Goal: Information Seeking & Learning: Check status

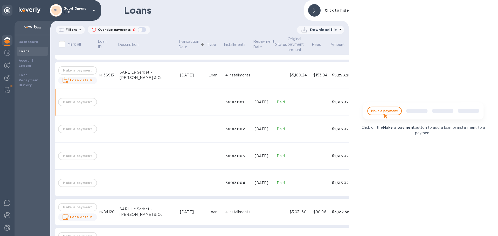
scroll to position [110, 0]
click at [33, 75] on b "Loan Repayment History" at bounding box center [29, 80] width 20 height 14
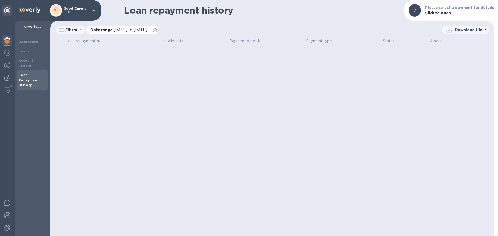
click at [157, 31] on icon at bounding box center [155, 30] width 4 height 4
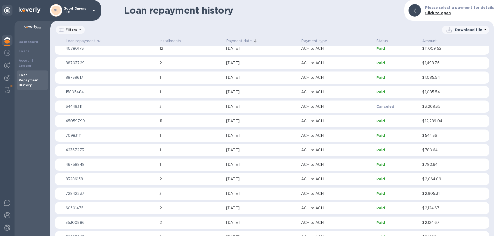
scroll to position [26, 0]
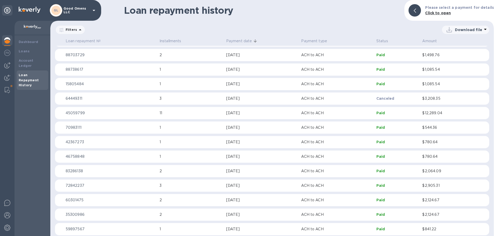
click at [222, 158] on p "1" at bounding box center [191, 156] width 63 height 5
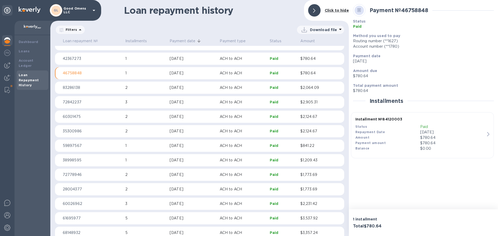
scroll to position [127, 0]
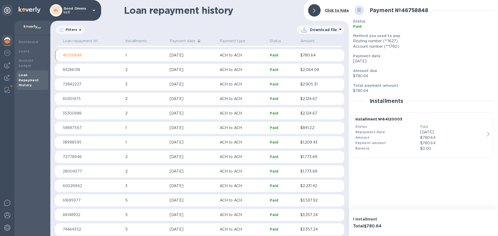
click at [83, 128] on p "59897567" at bounding box center [92, 127] width 58 height 5
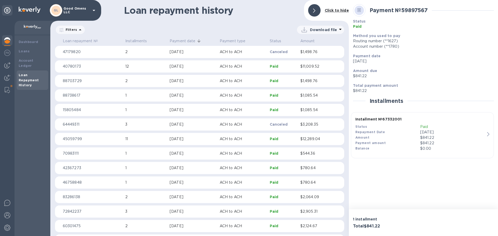
click at [260, 141] on p "ACH to ACH" at bounding box center [243, 138] width 46 height 5
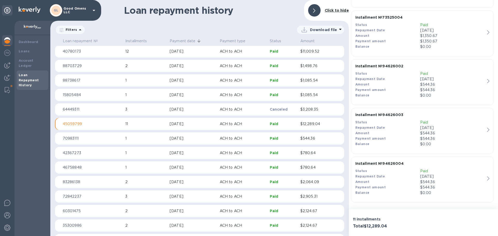
scroll to position [6, 0]
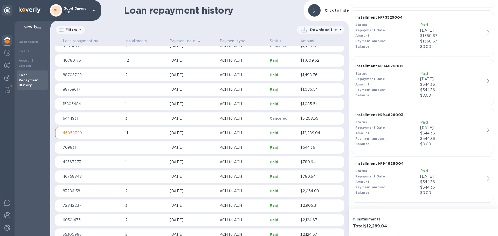
click at [77, 133] on p "45059799" at bounding box center [92, 133] width 58 height 5
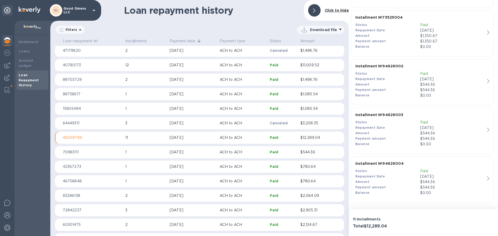
scroll to position [0, 0]
click at [27, 51] on b "Loans" at bounding box center [24, 51] width 11 height 4
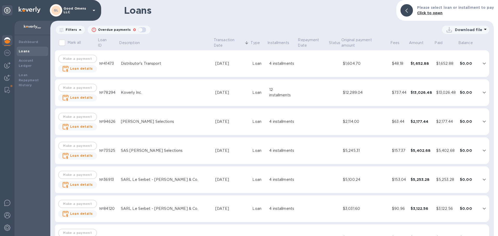
click at [183, 179] on div "SARL Le Serbet - [PERSON_NAME] & Co." at bounding box center [166, 179] width 90 height 5
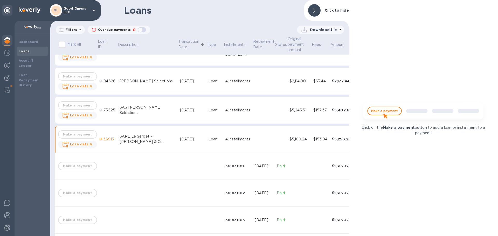
scroll to position [26, 0]
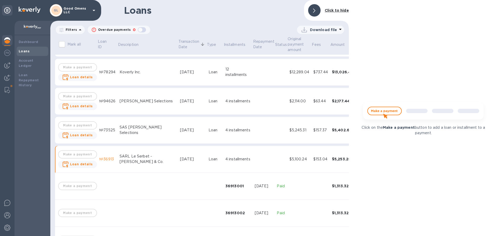
click at [253, 132] on td at bounding box center [264, 130] width 22 height 27
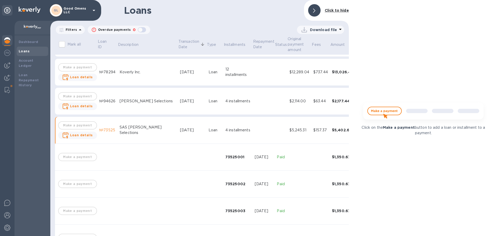
click at [277, 158] on p "Paid" at bounding box center [281, 157] width 8 height 5
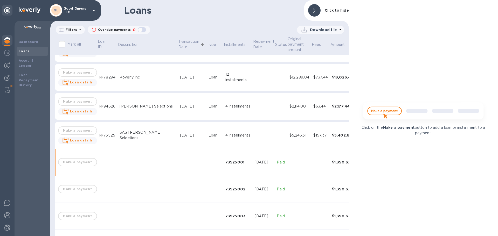
scroll to position [3, 0]
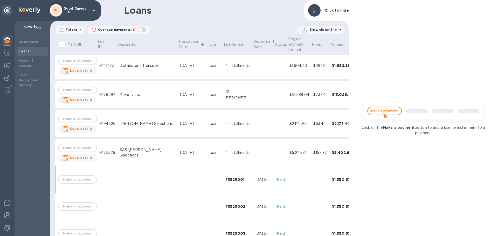
click at [253, 126] on td at bounding box center [264, 124] width 22 height 27
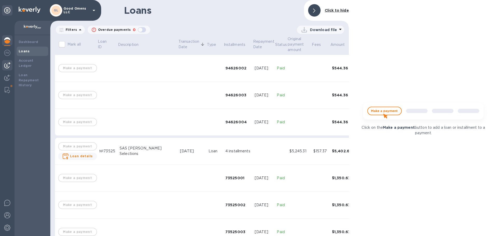
scroll to position [101, 0]
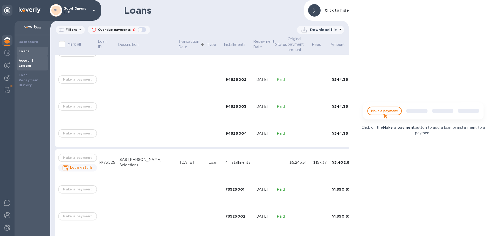
click at [33, 61] on b "Account Ledger" at bounding box center [26, 63] width 15 height 9
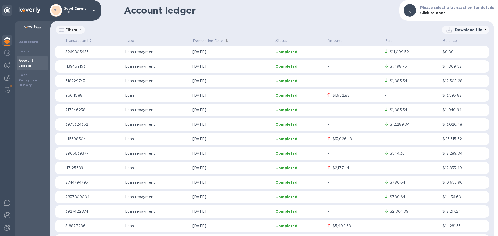
click at [209, 123] on p "[DATE]" at bounding box center [232, 124] width 79 height 5
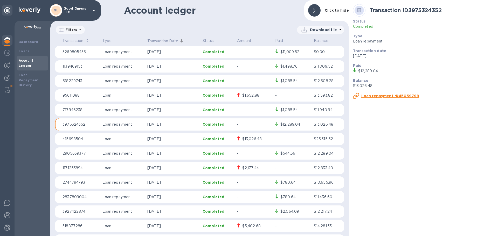
click at [383, 94] on u "Loan repayment №45059799" at bounding box center [390, 96] width 58 height 4
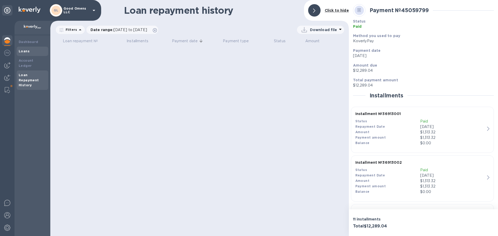
click at [29, 50] on div "Loans" at bounding box center [33, 51] width 28 height 5
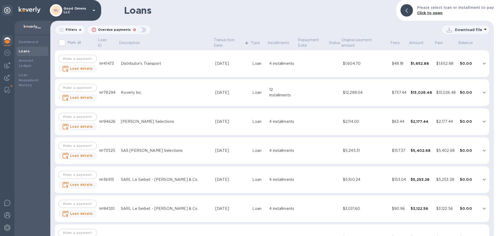
click at [204, 178] on div "SARL Le Serbet - [PERSON_NAME] & Co." at bounding box center [166, 179] width 90 height 5
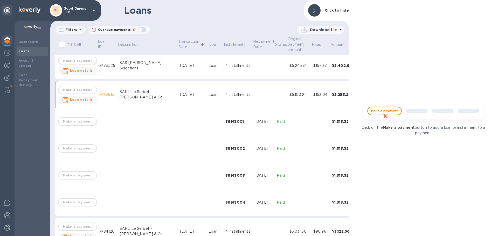
scroll to position [78, 0]
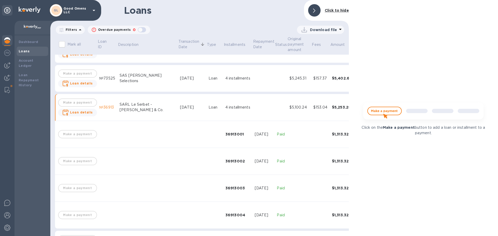
click at [334, 9] on b "Click to hide" at bounding box center [337, 10] width 24 height 4
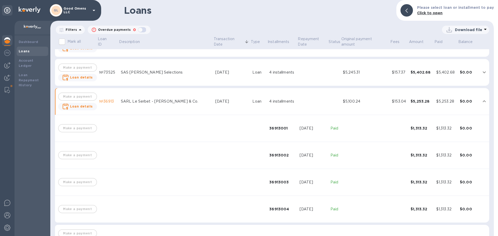
scroll to position [72, 0]
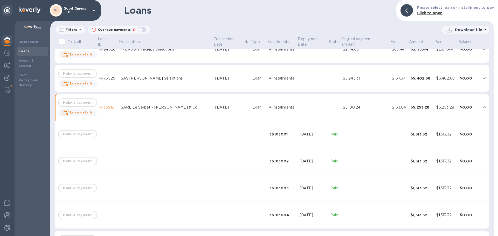
click at [289, 78] on div "4 installments" at bounding box center [282, 78] width 26 height 5
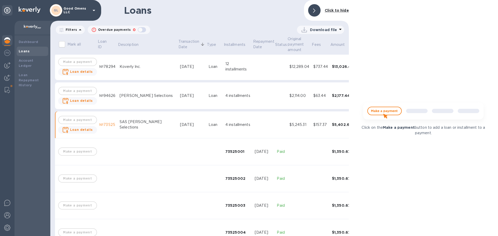
scroll to position [26, 0]
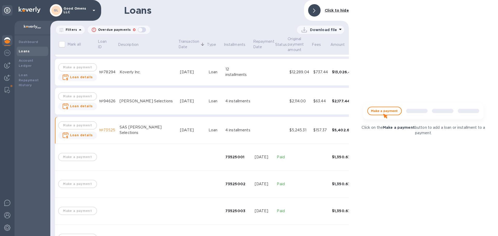
click at [311, 97] on td "$63.44" at bounding box center [320, 101] width 19 height 27
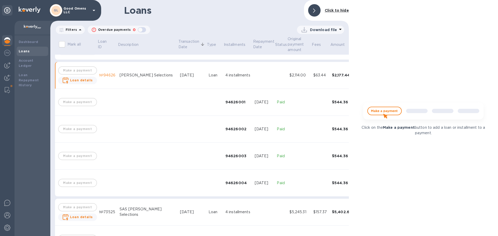
scroll to position [26, 0]
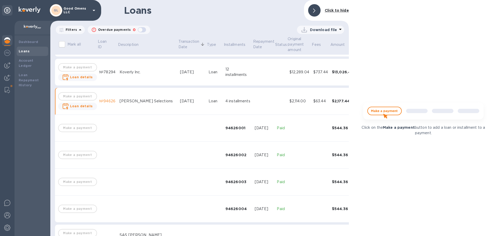
click at [287, 76] on td "$12,289.04" at bounding box center [299, 72] width 24 height 27
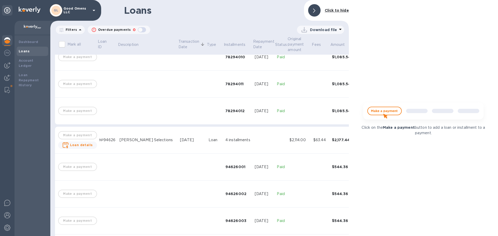
scroll to position [311, 0]
click at [209, 138] on div "Loan" at bounding box center [215, 139] width 13 height 5
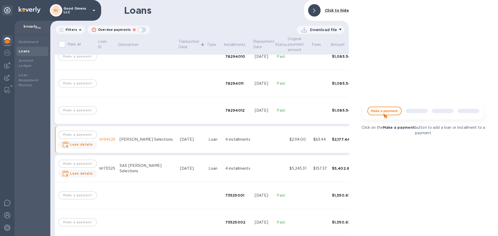
click at [182, 171] on td "[DATE]" at bounding box center [192, 168] width 29 height 27
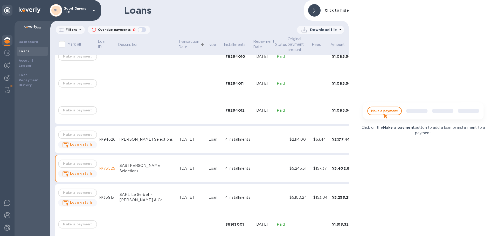
click at [207, 195] on td "Loan" at bounding box center [215, 197] width 17 height 27
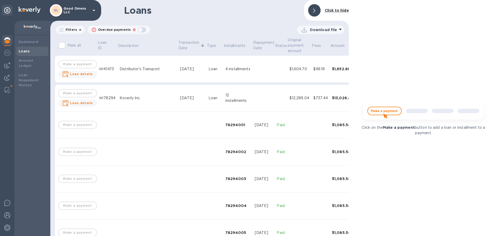
click at [181, 99] on div "[DATE]" at bounding box center [192, 97] width 24 height 5
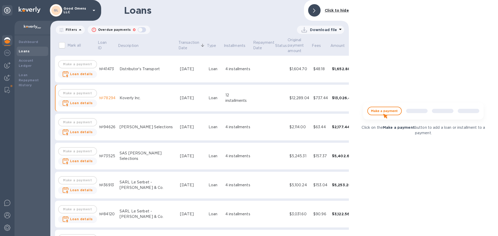
click at [225, 70] on div "4 installments" at bounding box center [237, 68] width 25 height 5
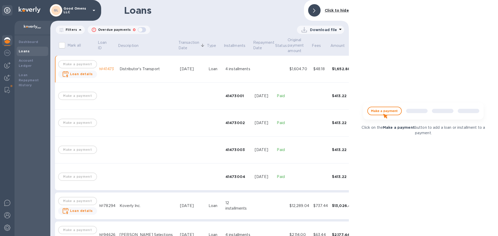
click at [22, 52] on b "Loans" at bounding box center [24, 51] width 11 height 4
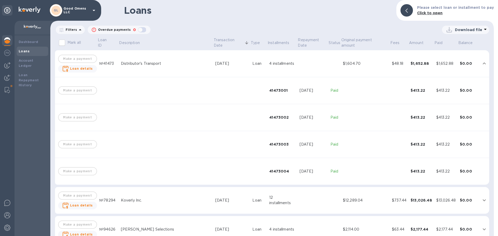
click at [22, 52] on b "Loans" at bounding box center [24, 51] width 11 height 4
click at [27, 60] on b "Account Ledger" at bounding box center [26, 63] width 15 height 9
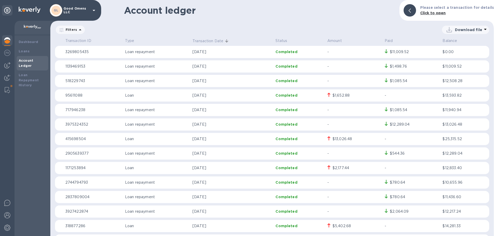
click at [326, 136] on td "$13,026.48" at bounding box center [353, 139] width 57 height 12
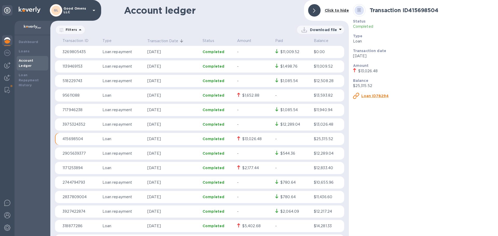
click at [368, 97] on u "Loan ID78294" at bounding box center [375, 96] width 28 height 4
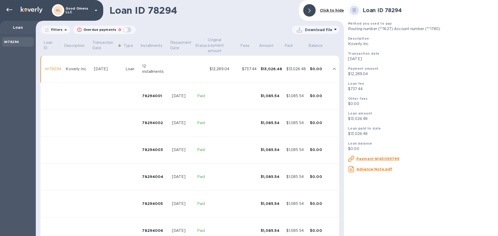
click at [370, 170] on u "Advance Note.pdf" at bounding box center [374, 169] width 36 height 4
click at [48, 69] on div "№78294" at bounding box center [53, 68] width 16 height 5
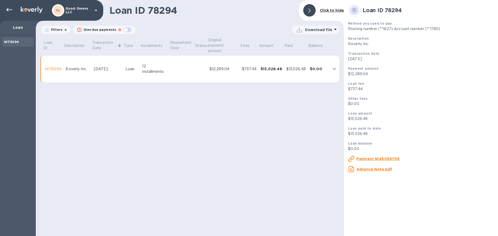
click at [394, 157] on u "Payment №45059799" at bounding box center [377, 159] width 43 height 4
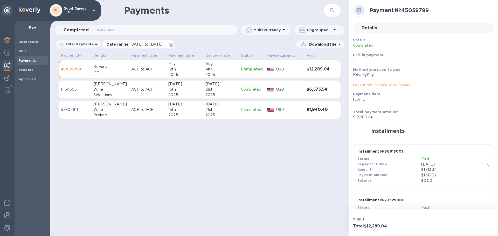
click at [173, 44] on icon at bounding box center [171, 45] width 4 height 4
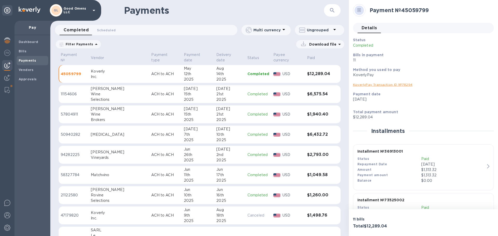
click at [151, 71] on p "ACH to ACH" at bounding box center [165, 73] width 28 height 5
click at [69, 71] on p "45059799" at bounding box center [74, 73] width 26 height 5
click at [96, 69] on div "Koverly" at bounding box center [119, 71] width 56 height 5
click at [106, 92] on div "Wine" at bounding box center [119, 94] width 56 height 5
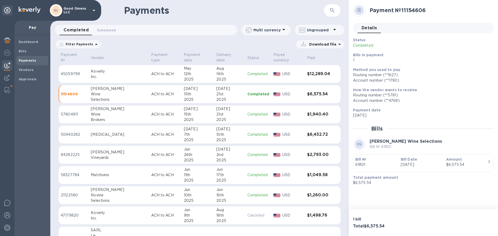
click at [113, 112] on div "Wine" at bounding box center [119, 114] width 56 height 5
click at [25, 70] on b "Vendors" at bounding box center [26, 70] width 15 height 4
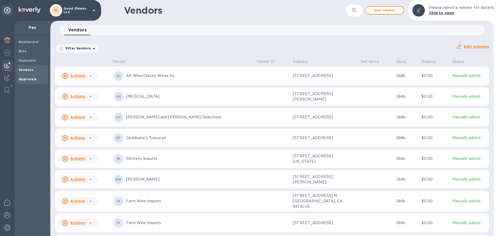
click at [29, 78] on b "Approvals" at bounding box center [28, 79] width 18 height 4
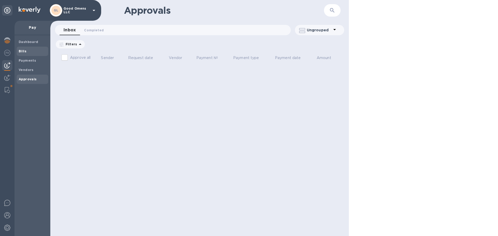
click at [24, 51] on b "Bills" at bounding box center [23, 51] width 8 height 4
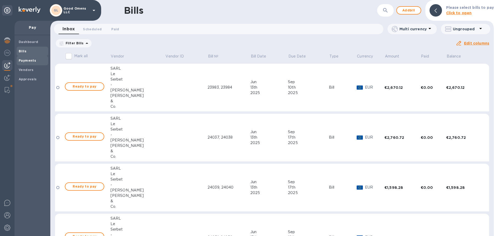
click at [25, 60] on b "Payments" at bounding box center [27, 61] width 17 height 4
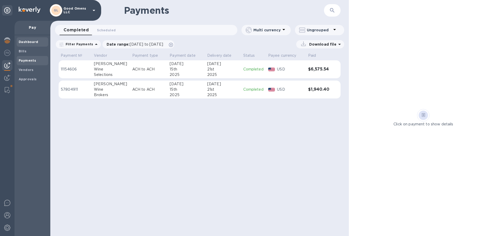
click at [32, 40] on b "Dashboard" at bounding box center [29, 42] width 20 height 4
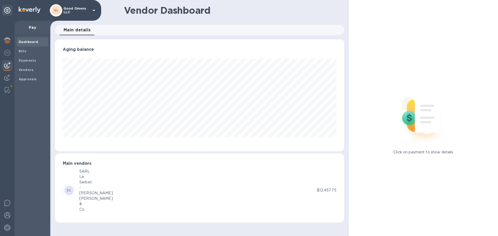
scroll to position [112, 289]
click at [11, 40] on div at bounding box center [7, 40] width 10 height 11
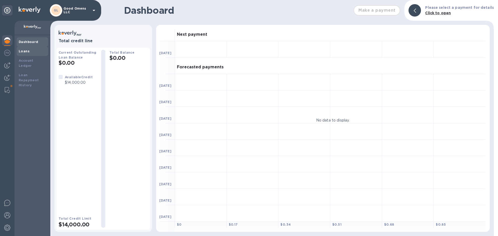
click at [21, 53] on div "Loans" at bounding box center [33, 51] width 28 height 5
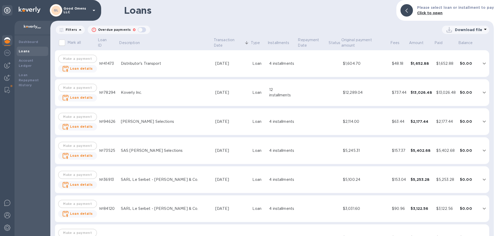
click at [27, 51] on b "Loans" at bounding box center [24, 51] width 11 height 4
click at [29, 61] on b "Account Ledger" at bounding box center [26, 63] width 15 height 9
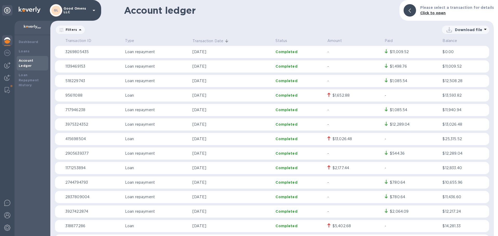
click at [166, 139] on p "Loan" at bounding box center [156, 138] width 63 height 5
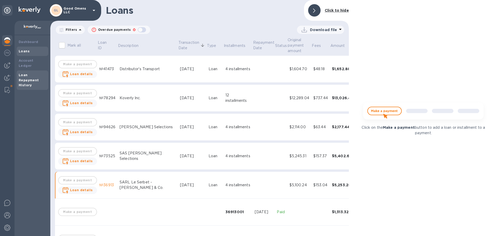
click at [33, 74] on b "Loan Repayment History" at bounding box center [29, 80] width 20 height 14
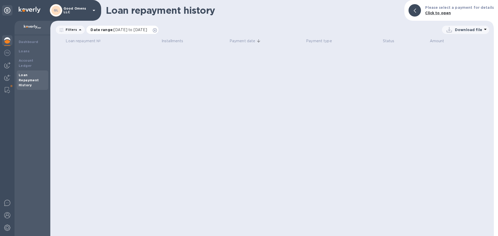
click at [157, 31] on icon at bounding box center [155, 30] width 4 height 4
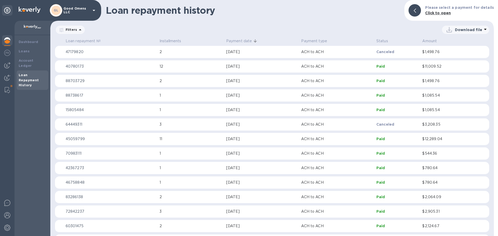
click at [244, 140] on div "[DATE]" at bounding box center [261, 138] width 71 height 5
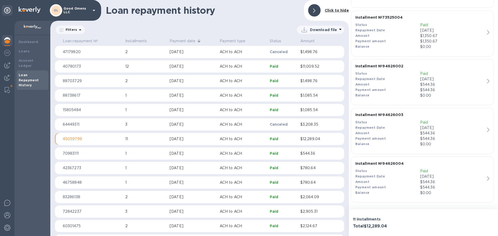
click at [89, 111] on p "15805484" at bounding box center [92, 109] width 58 height 5
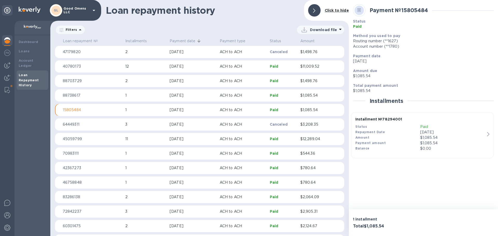
click at [66, 111] on p "15805484" at bounding box center [92, 109] width 58 height 5
click at [72, 79] on p "88703729" at bounding box center [92, 80] width 58 height 5
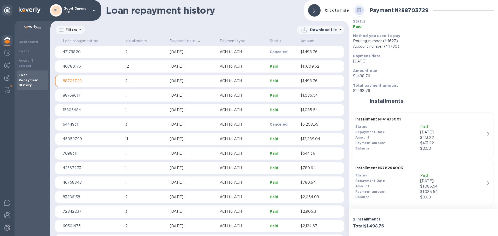
click at [76, 67] on p "40780173" at bounding box center [92, 66] width 58 height 5
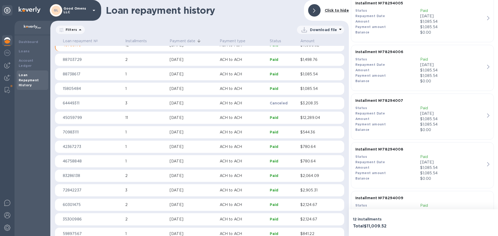
scroll to position [11, 0]
